Goal: Complete application form: Fill out and submit a form for a specific purpose

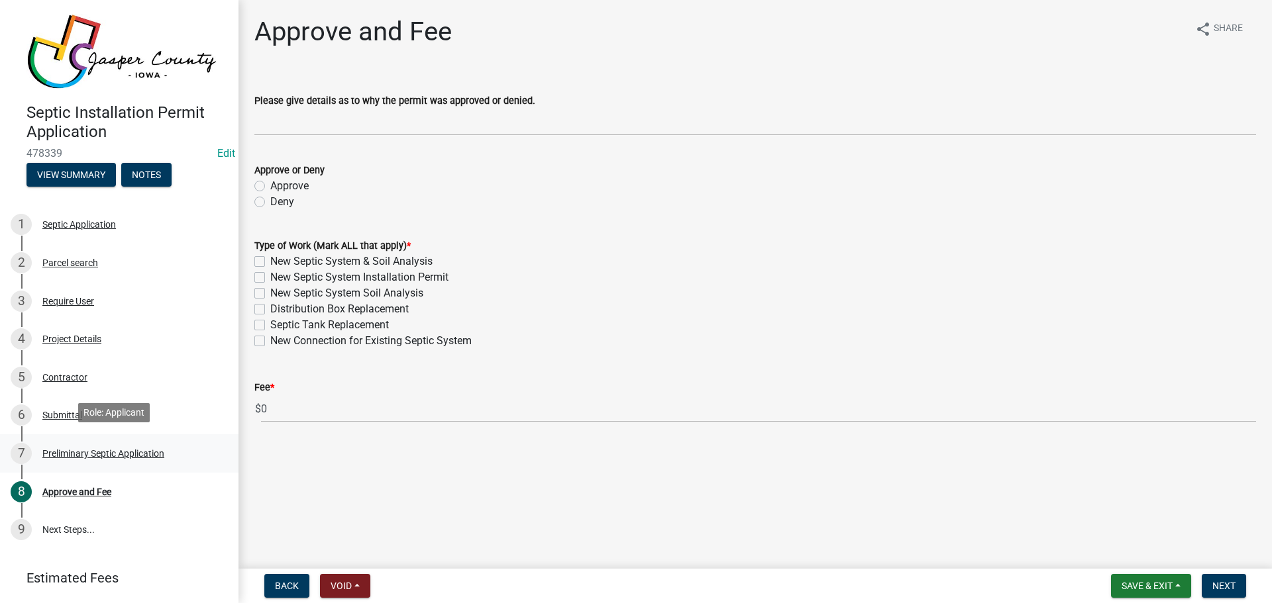
click at [88, 452] on div "Preliminary Septic Application" at bounding box center [103, 453] width 122 height 9
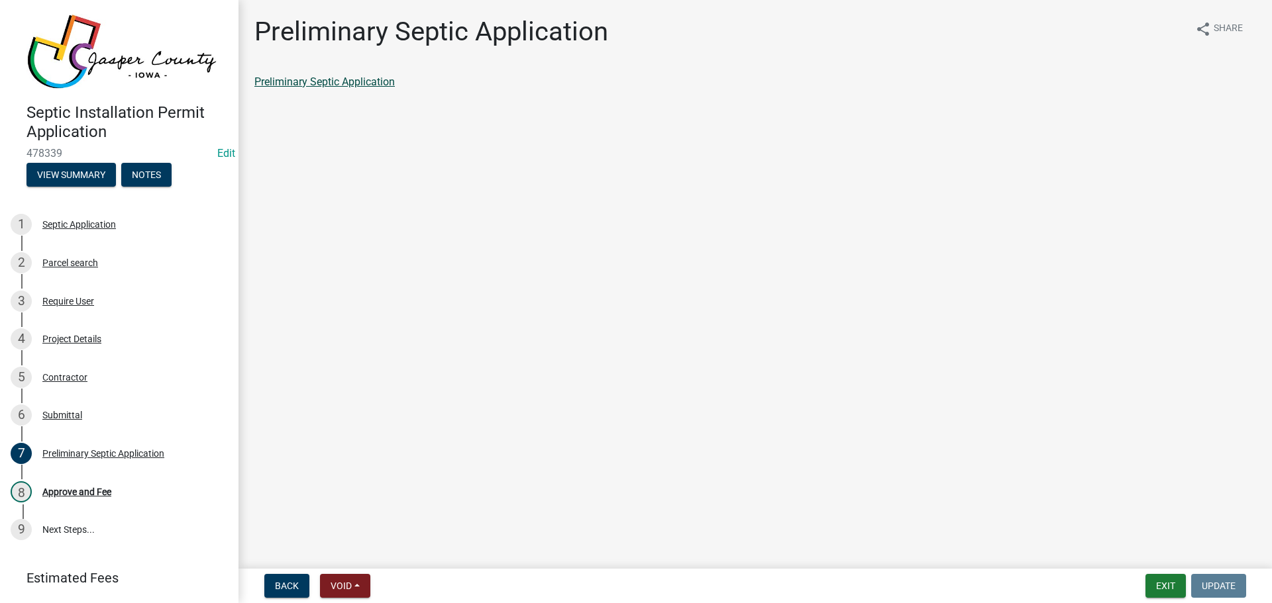
click at [313, 87] on link "Preliminary Septic Application" at bounding box center [324, 82] width 140 height 13
click at [74, 487] on div "Approve and Fee" at bounding box center [76, 491] width 69 height 9
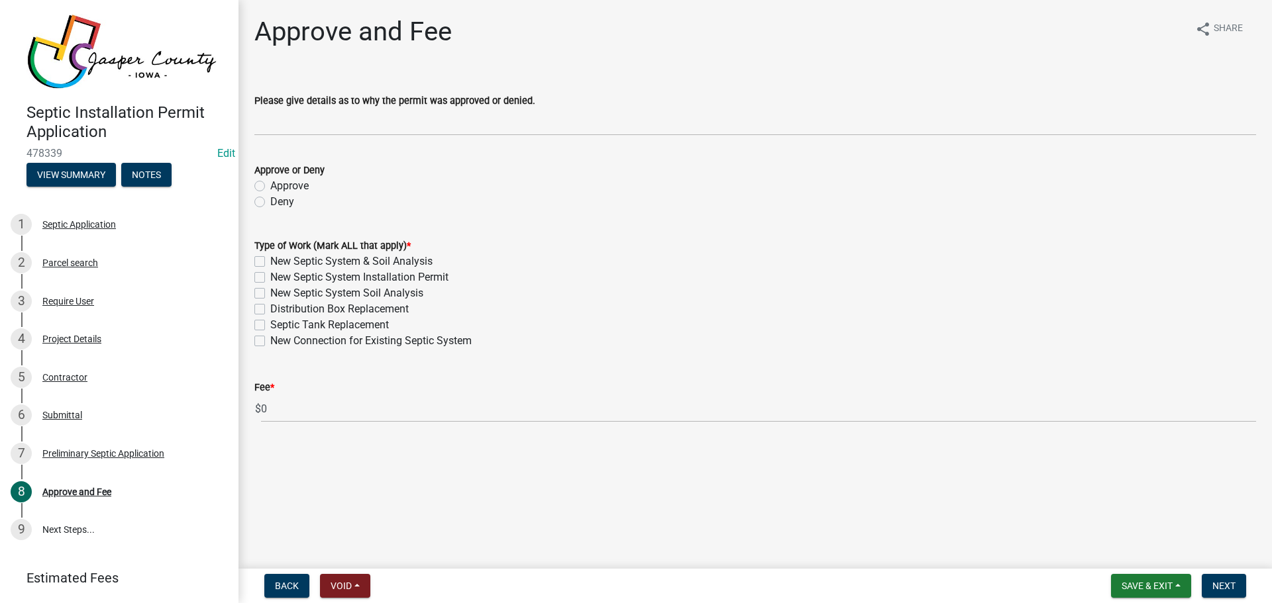
click at [270, 189] on label "Approve" at bounding box center [289, 186] width 38 height 16
click at [270, 187] on input "Approve" at bounding box center [274, 182] width 9 height 9
radio input "true"
click at [270, 311] on label "Distribution Box Replacement" at bounding box center [339, 309] width 138 height 16
click at [270, 310] on input "Distribution Box Replacement" at bounding box center [274, 305] width 9 height 9
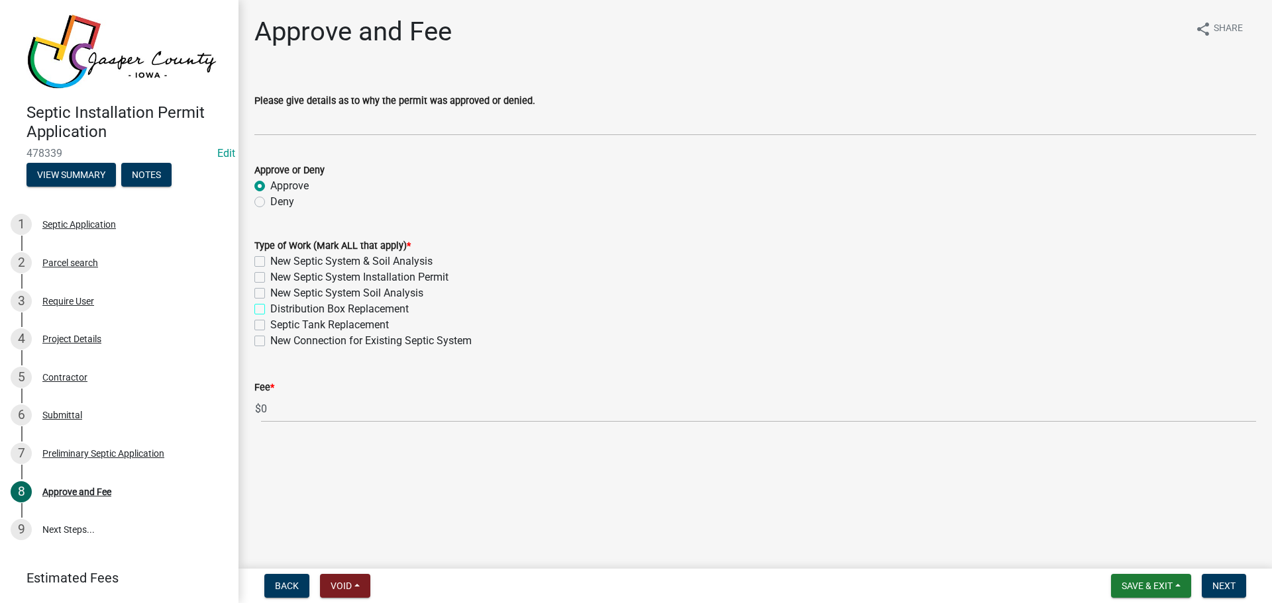
checkbox input "true"
checkbox input "false"
checkbox input "true"
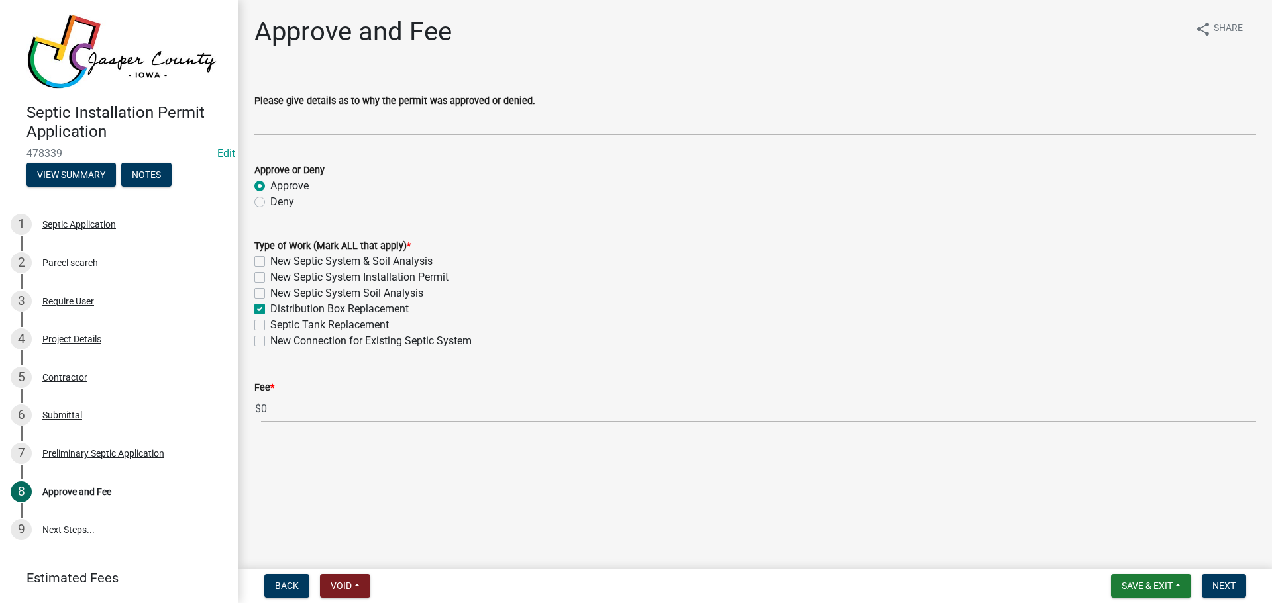
checkbox input "false"
click at [1162, 583] on span "Save & Exit" at bounding box center [1146, 586] width 51 height 11
click at [1150, 559] on button "Save & Exit" at bounding box center [1138, 552] width 106 height 32
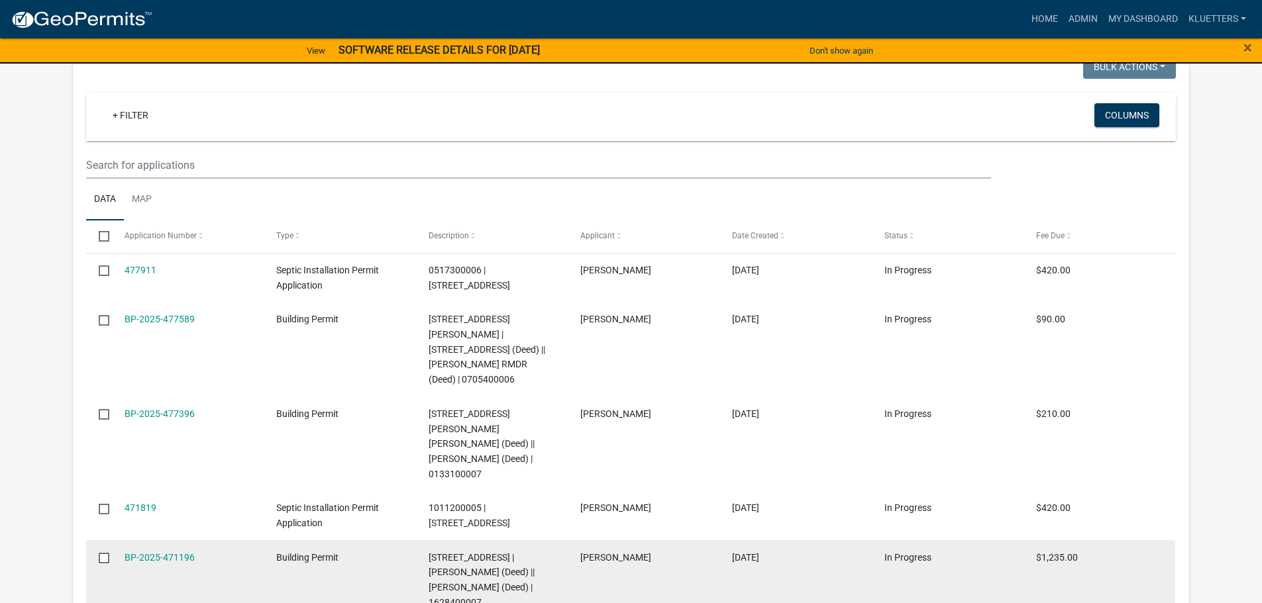
scroll to position [978, 0]
